Goal: Register for event/course

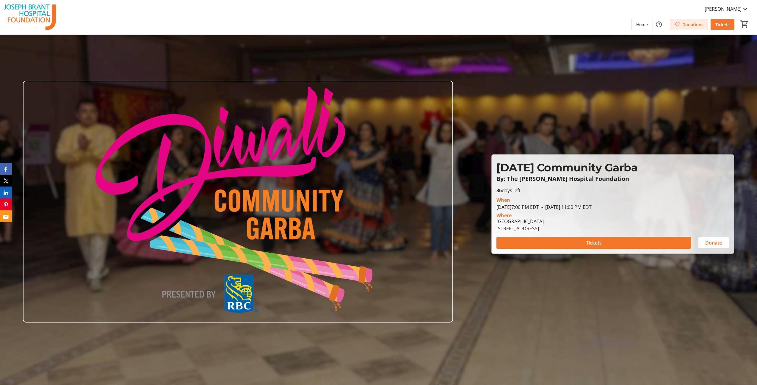
click at [681, 22] on span at bounding box center [689, 24] width 38 height 14
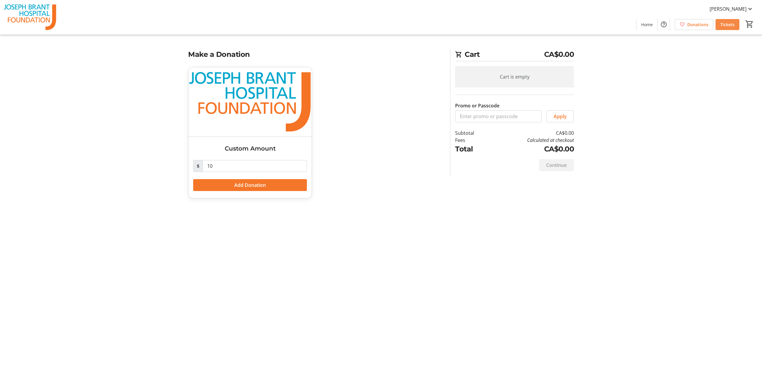
click at [724, 25] on span "Tickets" at bounding box center [727, 24] width 14 height 6
